Goal: Task Accomplishment & Management: Manage account settings

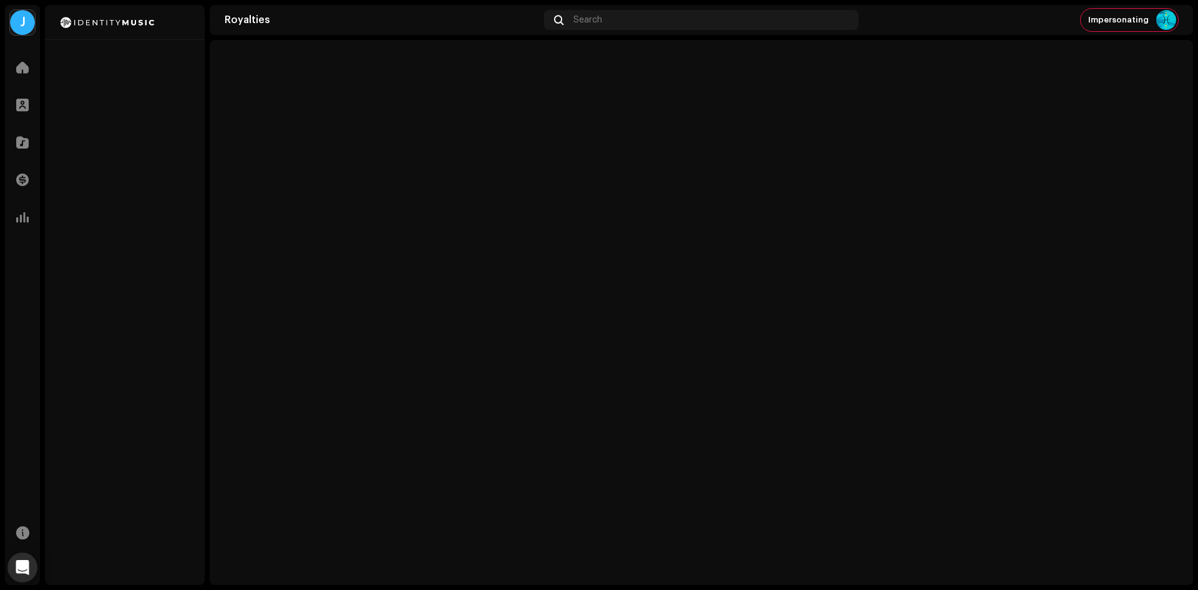
click at [19, 17] on div "J" at bounding box center [22, 22] width 25 height 25
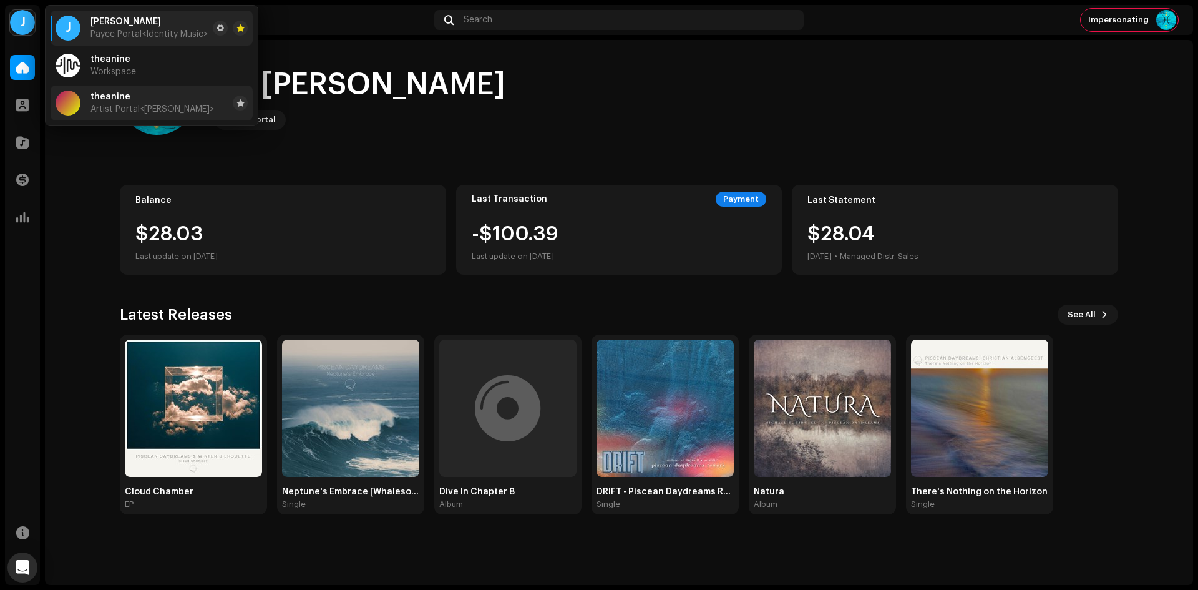
click at [151, 100] on div "theanine Artist Portal <Michael D. Tidwell>" at bounding box center [152, 103] width 124 height 22
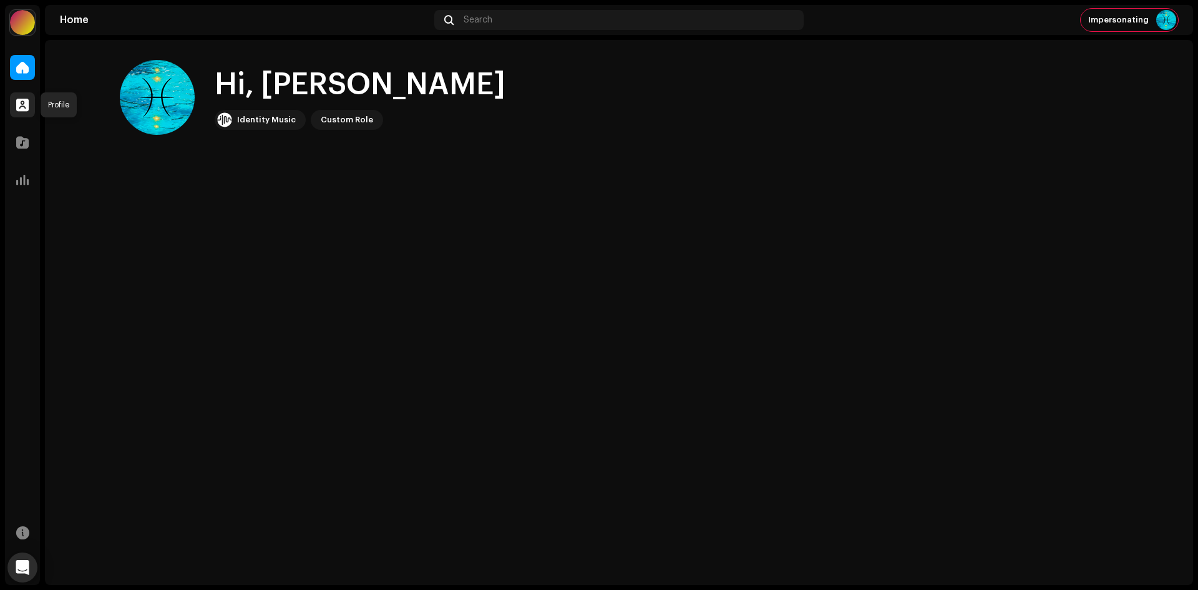
click at [11, 112] on div at bounding box center [22, 104] width 25 height 25
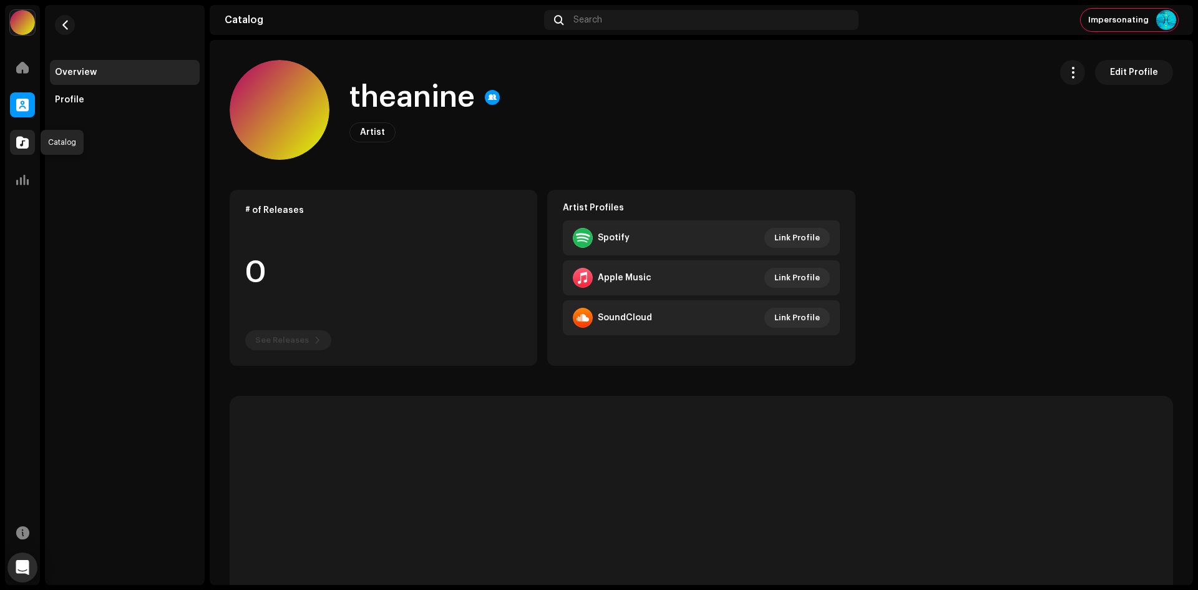
click at [25, 137] on span at bounding box center [22, 142] width 12 height 10
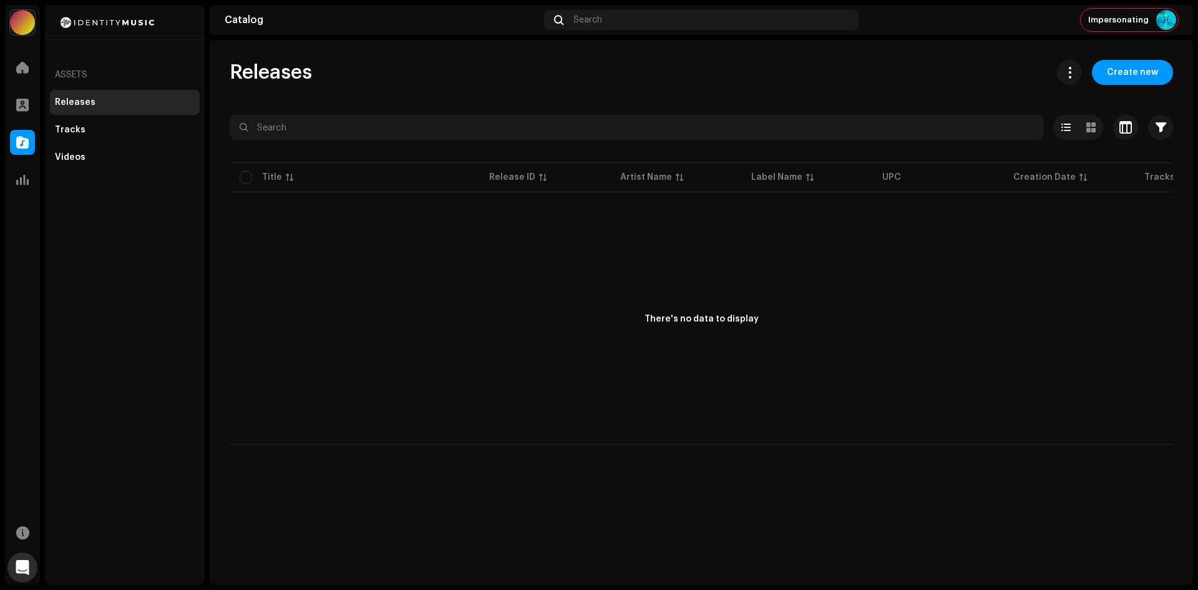
click at [26, 164] on div "Analytics" at bounding box center [22, 179] width 35 height 35
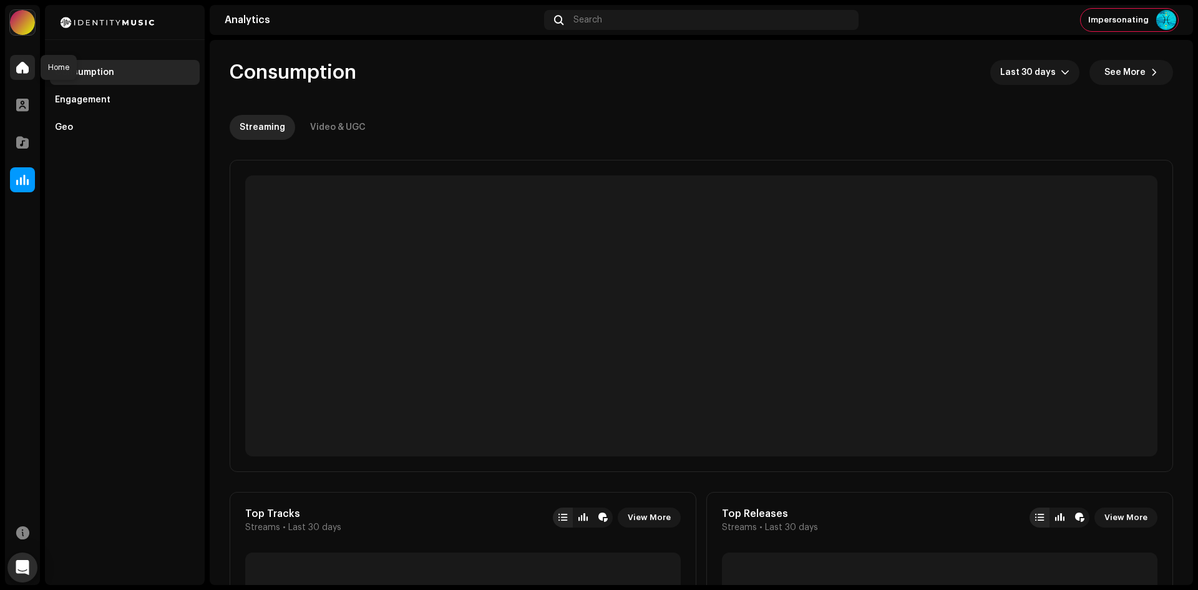
click at [19, 70] on span at bounding box center [22, 67] width 12 height 10
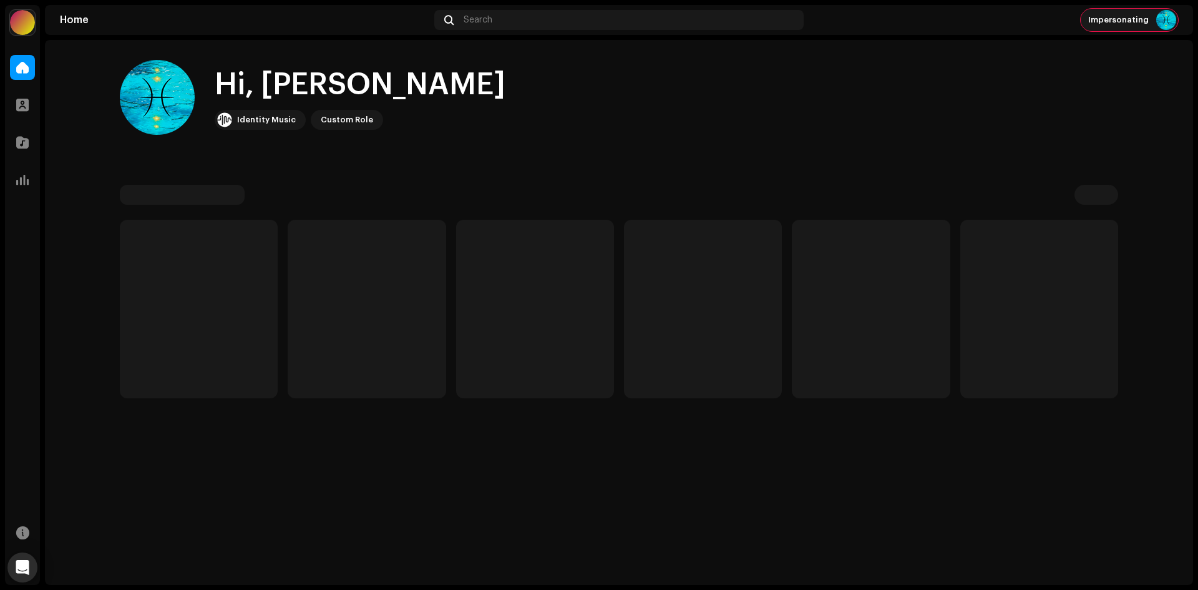
click at [1141, 22] on span "Impersonating" at bounding box center [1118, 20] width 61 height 10
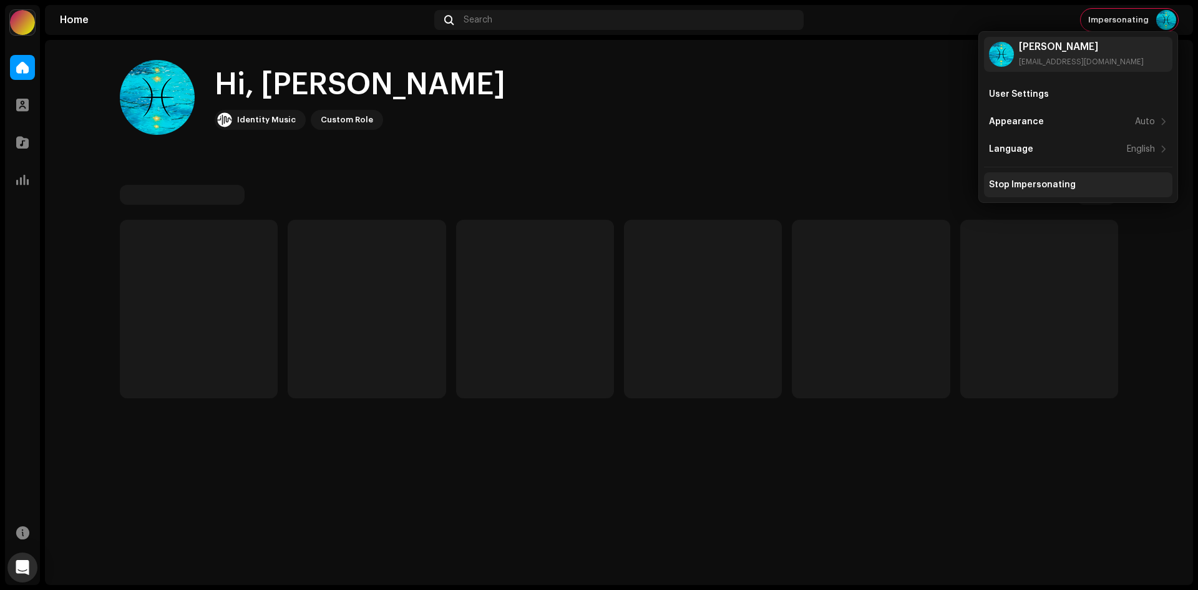
click at [1023, 184] on div "Stop Impersonating" at bounding box center [1032, 185] width 87 height 10
